Goal: Navigation & Orientation: Understand site structure

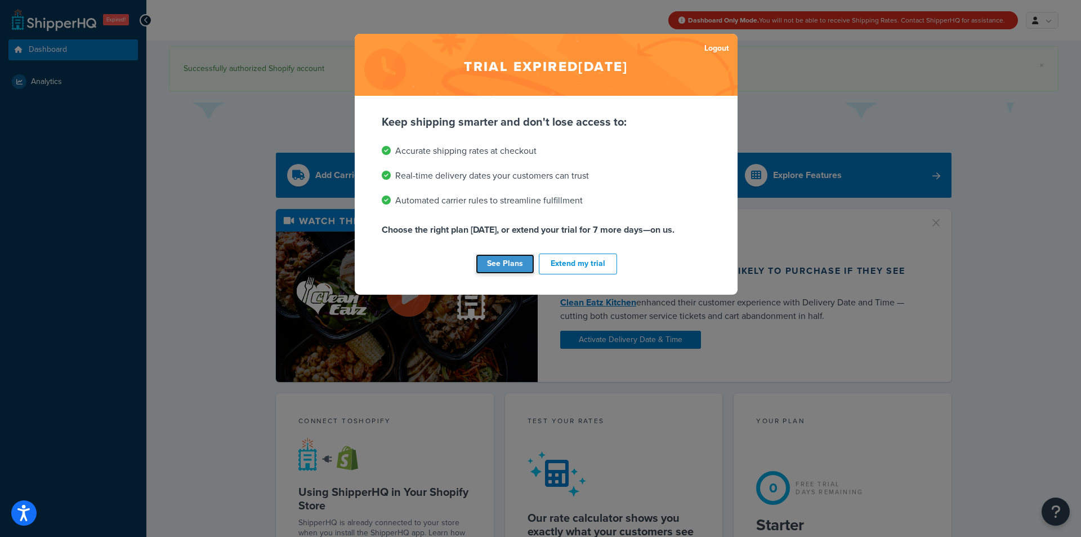
click at [502, 260] on link "See Plans" at bounding box center [505, 264] width 59 height 20
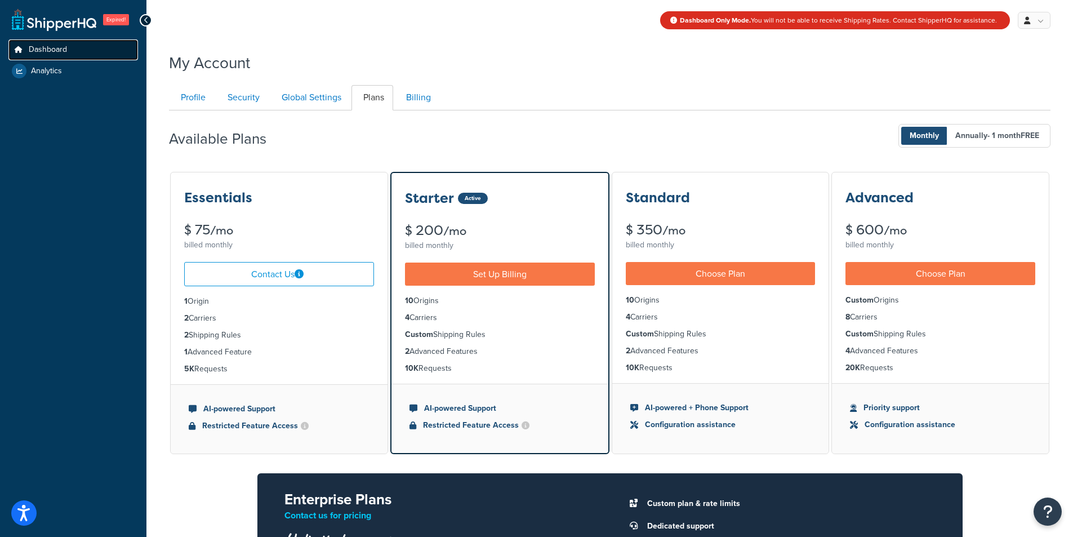
click at [63, 54] on span "Dashboard" at bounding box center [48, 50] width 38 height 10
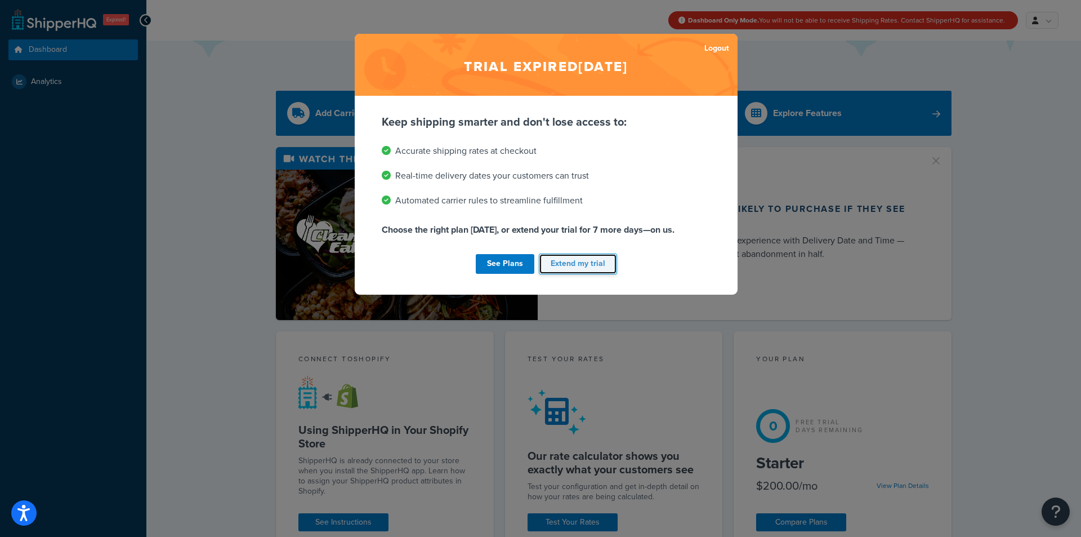
click at [588, 269] on button "Extend my trial" at bounding box center [578, 263] width 78 height 21
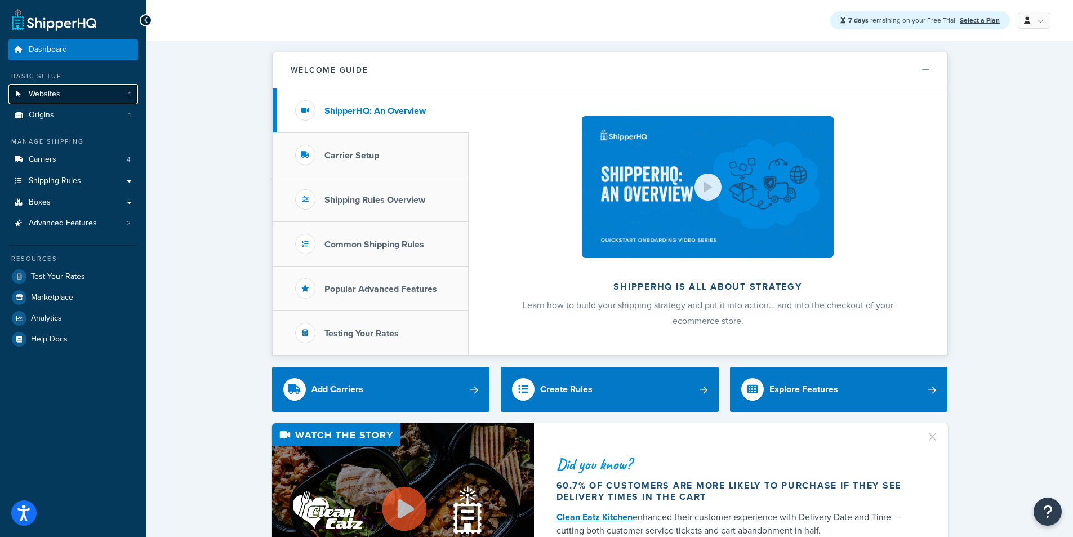
click at [92, 95] on link "Websites 1" at bounding box center [73, 94] width 130 height 21
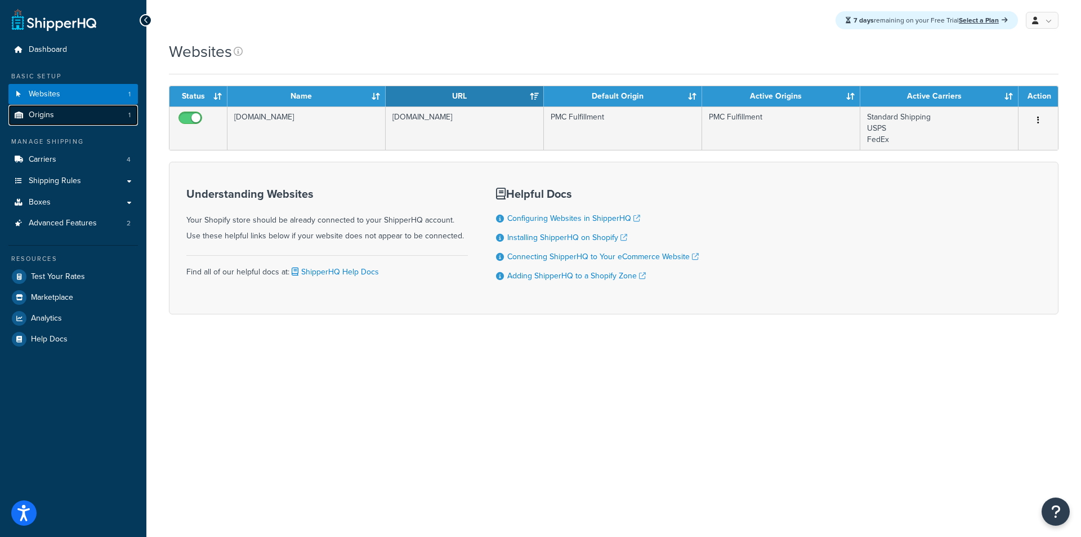
click at [62, 109] on link "Origins 1" at bounding box center [73, 115] width 130 height 21
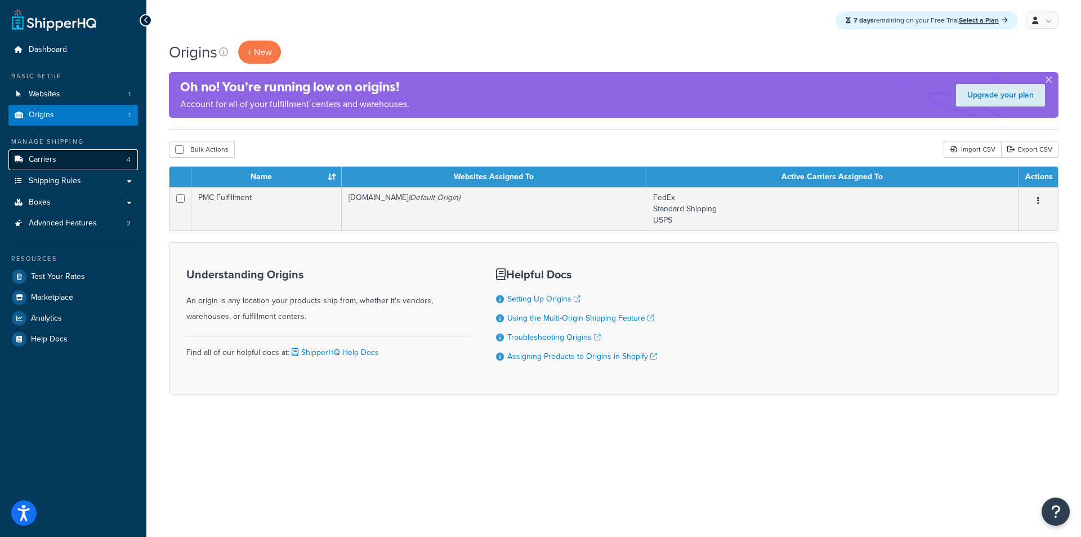
click at [79, 164] on link "Carriers 4" at bounding box center [73, 159] width 130 height 21
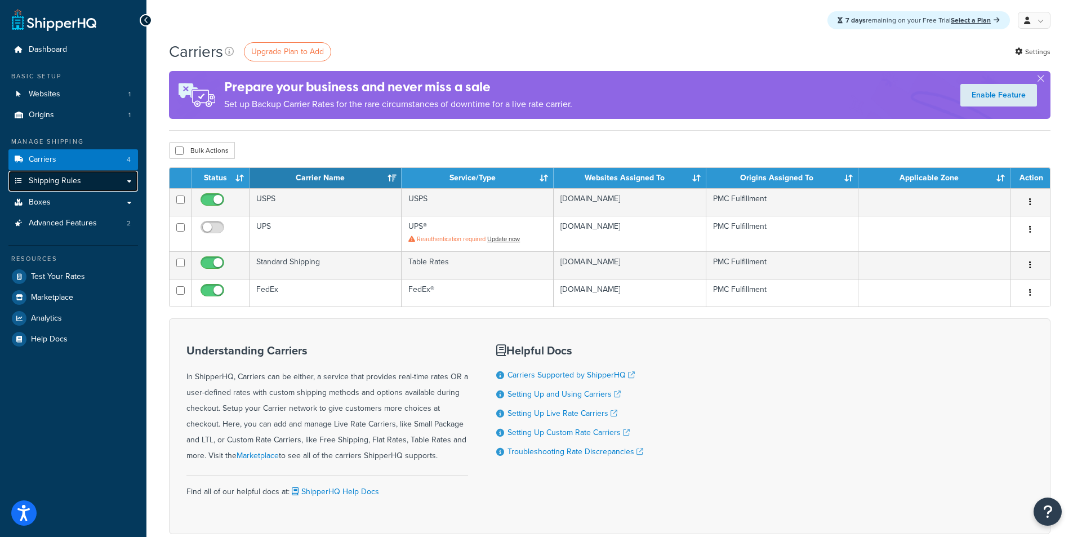
click at [65, 183] on span "Shipping Rules" at bounding box center [55, 181] width 52 height 10
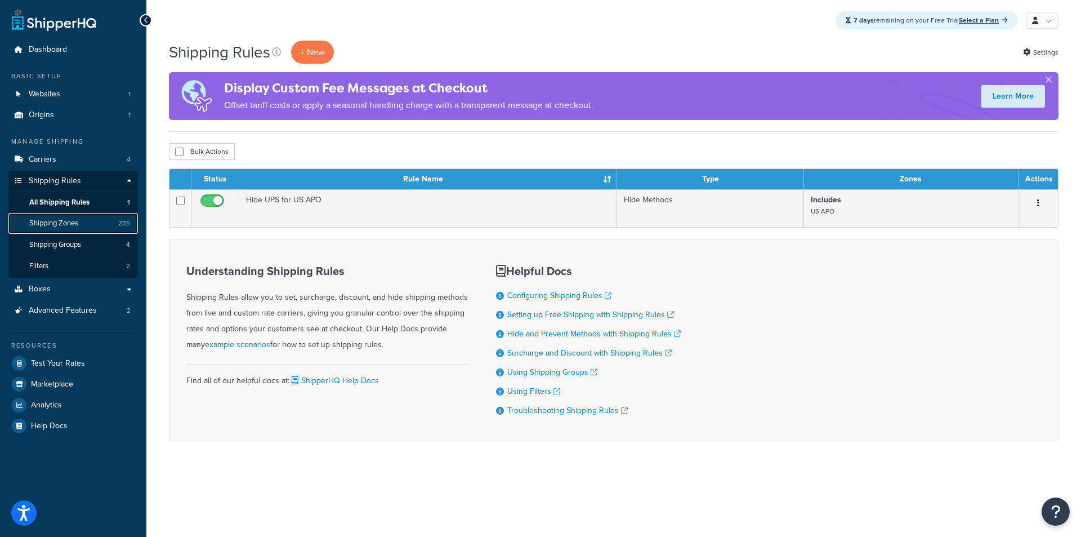
click at [63, 221] on span "Shipping Zones" at bounding box center [53, 224] width 49 height 10
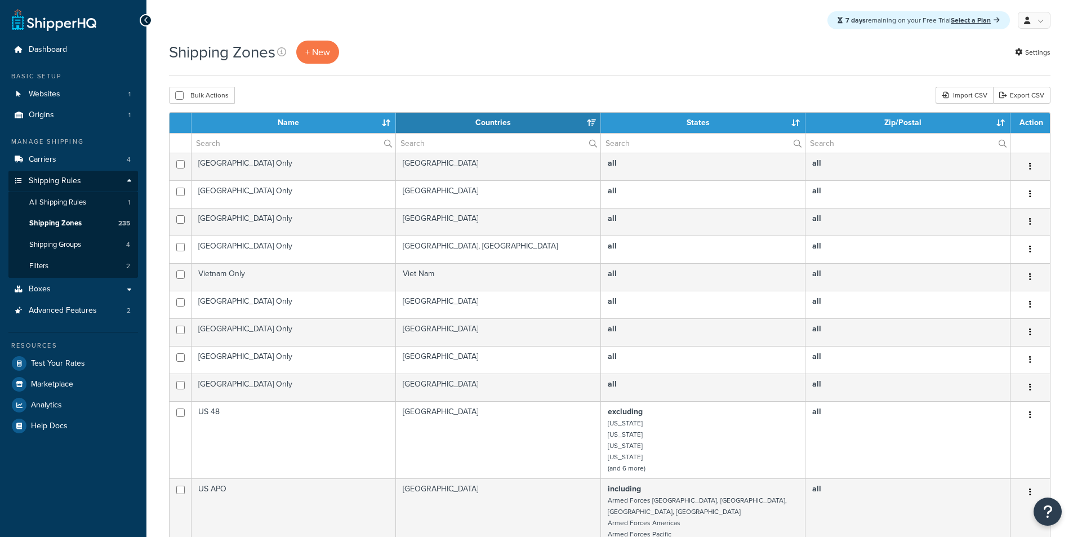
select select "15"
